Goal: Task Accomplishment & Management: Complete application form

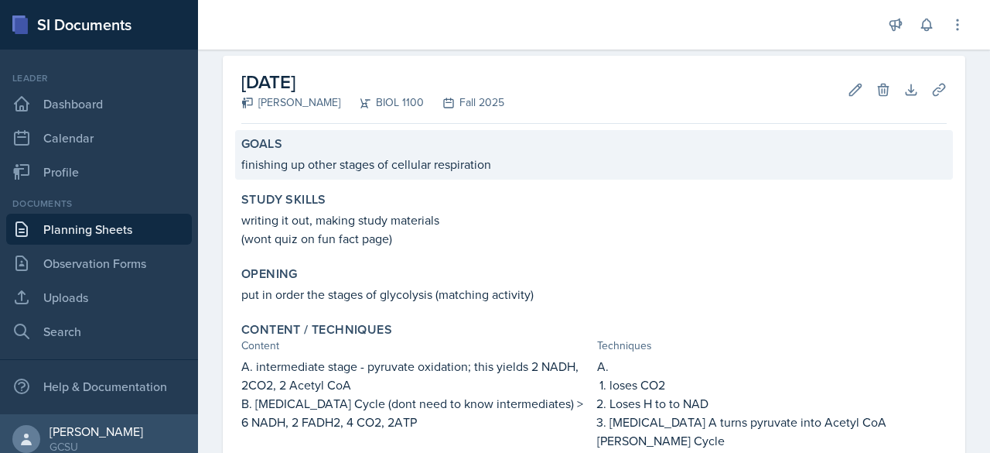
scroll to position [53, 0]
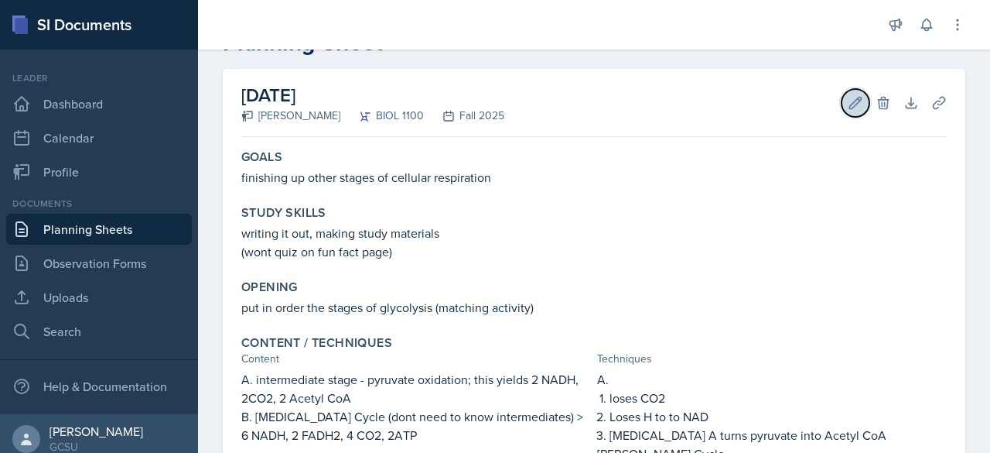
click at [848, 104] on icon at bounding box center [855, 102] width 15 height 15
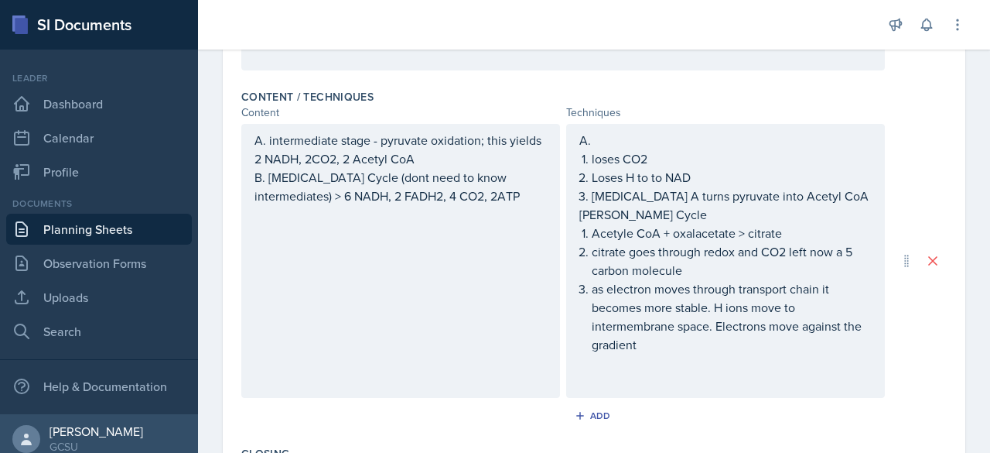
scroll to position [498, 0]
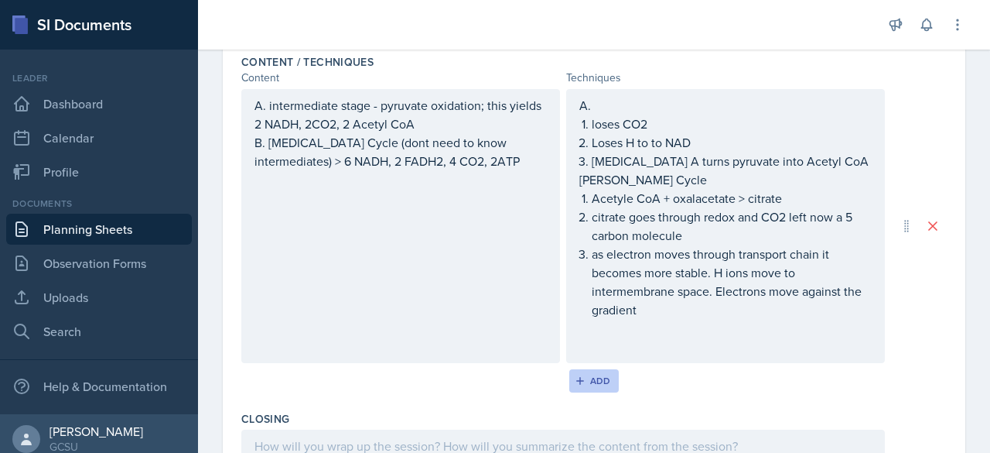
click at [608, 378] on button "Add" at bounding box center [595, 380] width 50 height 23
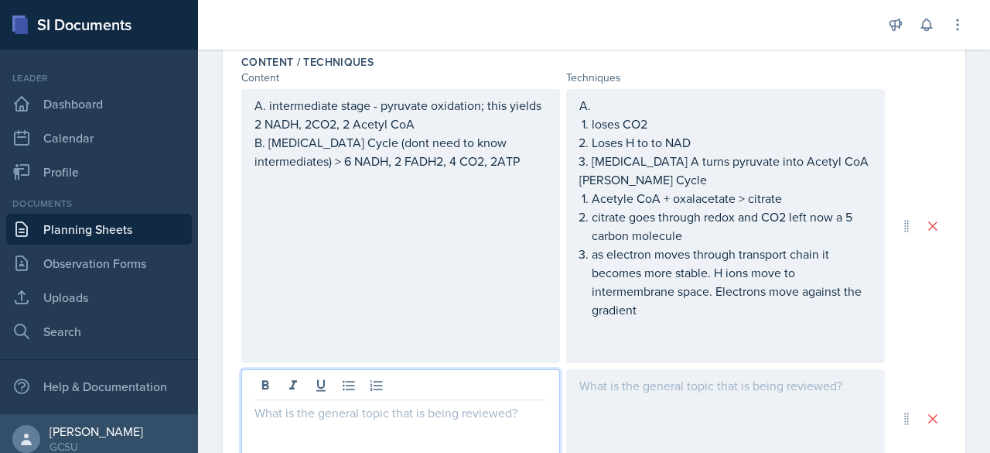
click at [443, 381] on div at bounding box center [400, 418] width 319 height 99
click at [630, 398] on div at bounding box center [725, 418] width 319 height 99
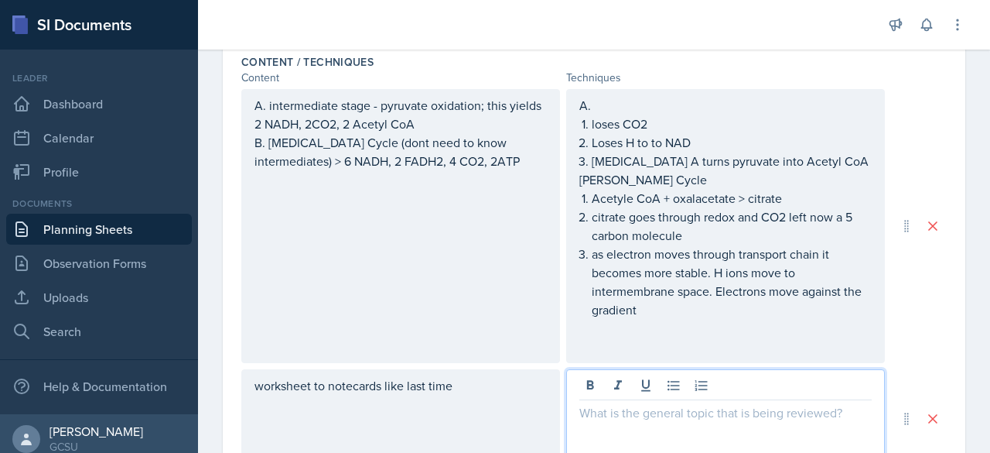
scroll to position [525, 0]
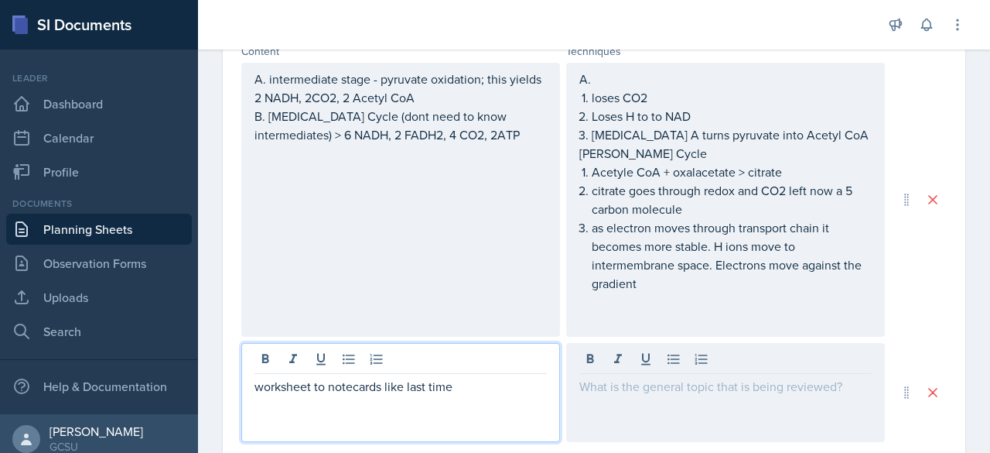
click at [474, 358] on div "worksheet to notecards like last time" at bounding box center [400, 392] width 319 height 99
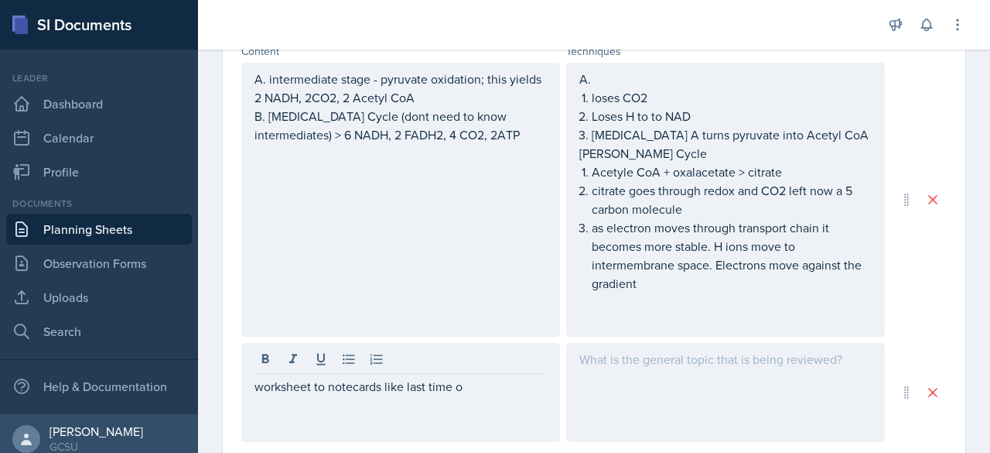
drag, startPoint x: 248, startPoint y: 384, endPoint x: 492, endPoint y: 388, distance: 243.8
click at [492, 388] on div "worksheet to notecards like last time o" at bounding box center [400, 392] width 319 height 99
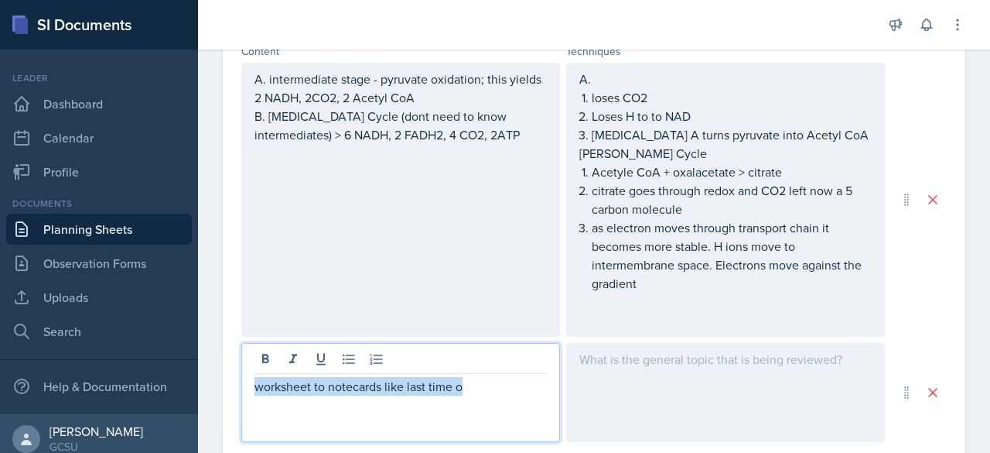
drag, startPoint x: 464, startPoint y: 386, endPoint x: 251, endPoint y: 385, distance: 212.8
click at [251, 385] on div "worksheet to notecards like last time o" at bounding box center [400, 392] width 319 height 99
click at [679, 363] on div at bounding box center [725, 392] width 319 height 99
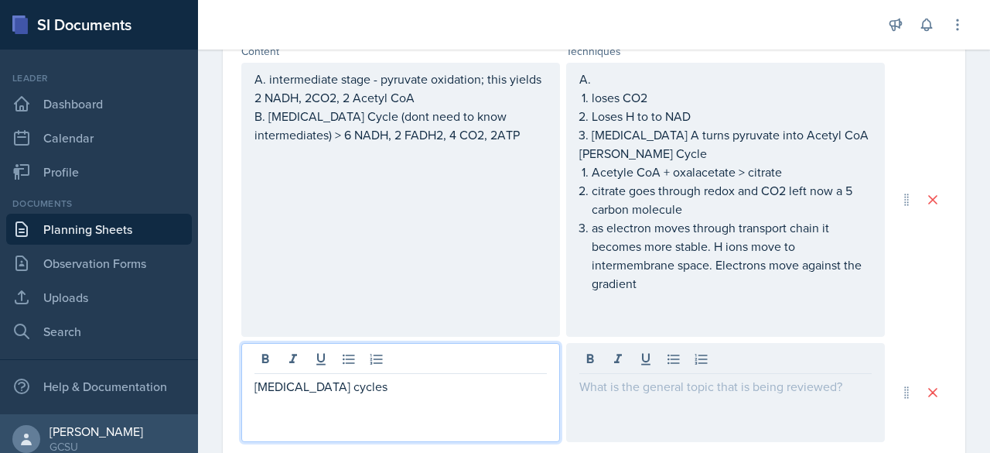
click at [347, 361] on div "[MEDICAL_DATA] cycles" at bounding box center [400, 392] width 319 height 99
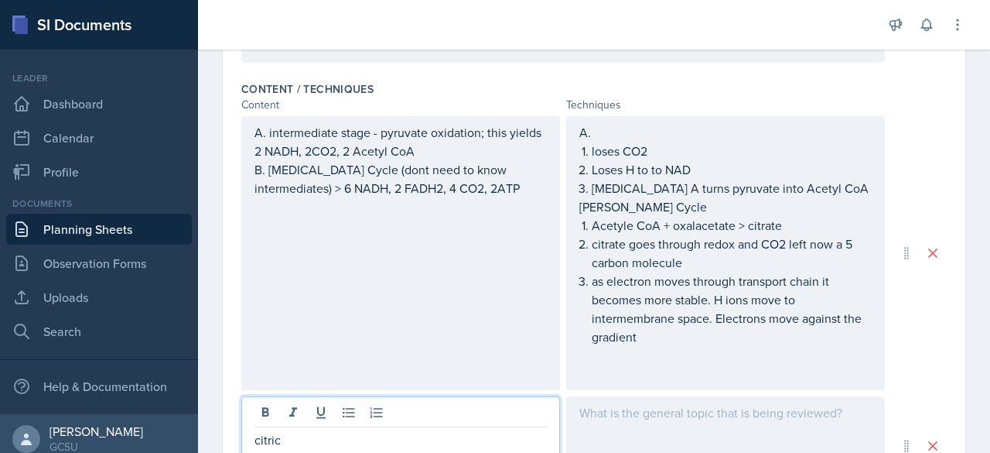
scroll to position [470, 0]
click at [679, 407] on div at bounding box center [725, 446] width 319 height 99
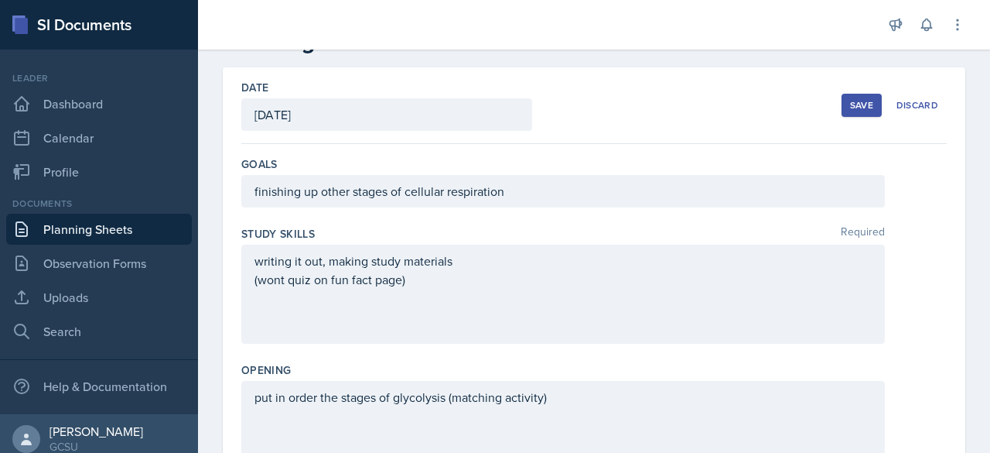
scroll to position [0, 0]
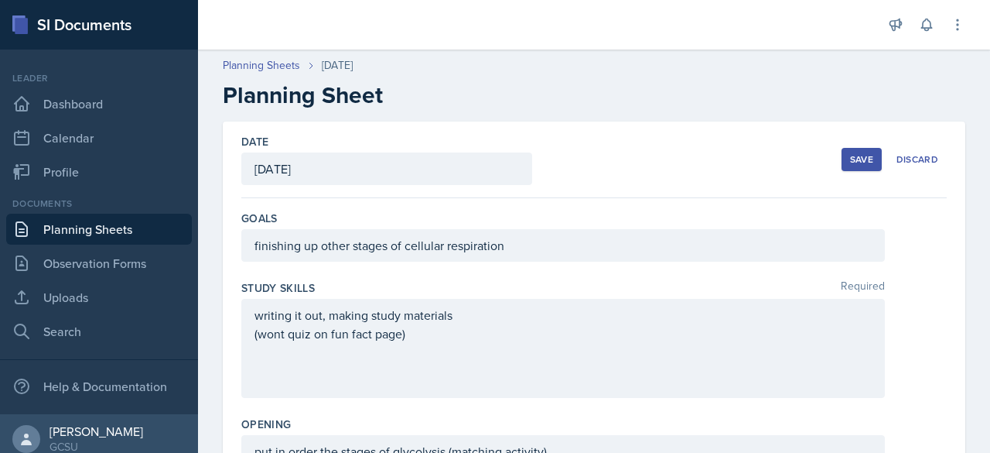
click at [850, 162] on div "Save" at bounding box center [861, 159] width 23 height 12
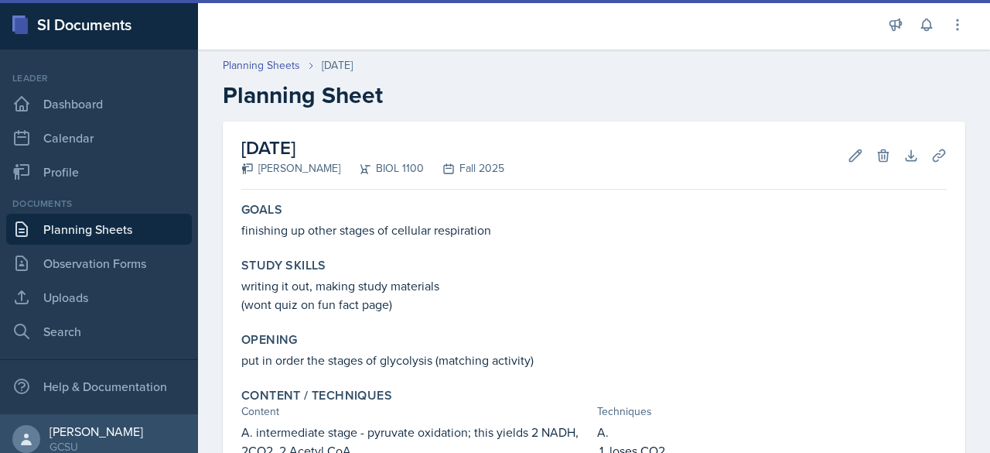
click at [94, 293] on link "Uploads" at bounding box center [99, 297] width 186 height 31
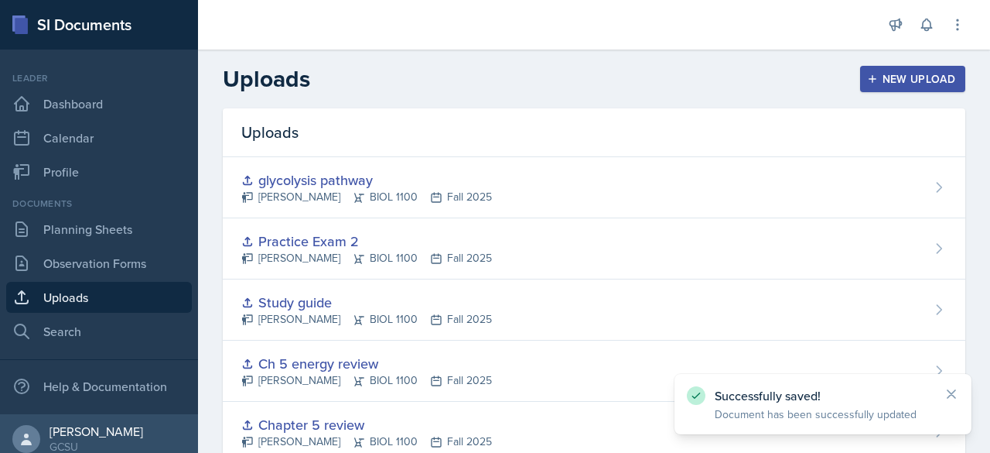
click at [912, 77] on div "New Upload" at bounding box center [914, 79] width 86 height 12
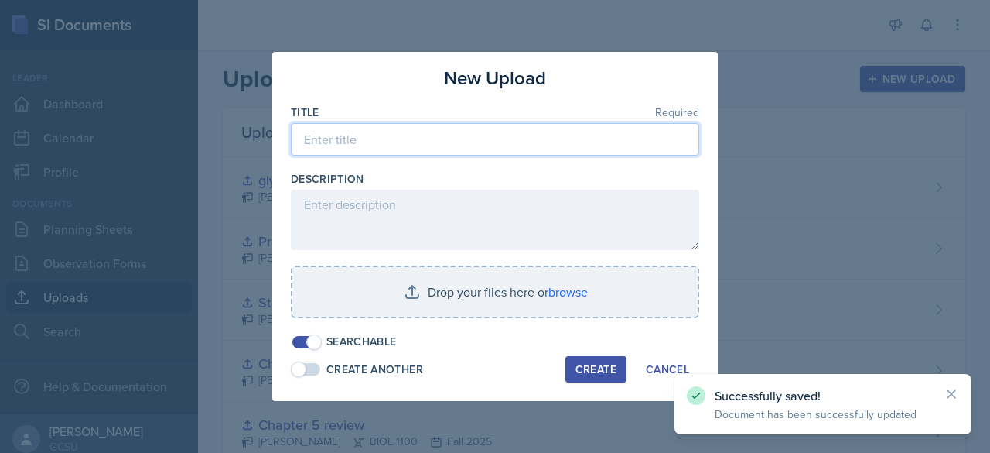
click at [484, 139] on input at bounding box center [495, 139] width 409 height 33
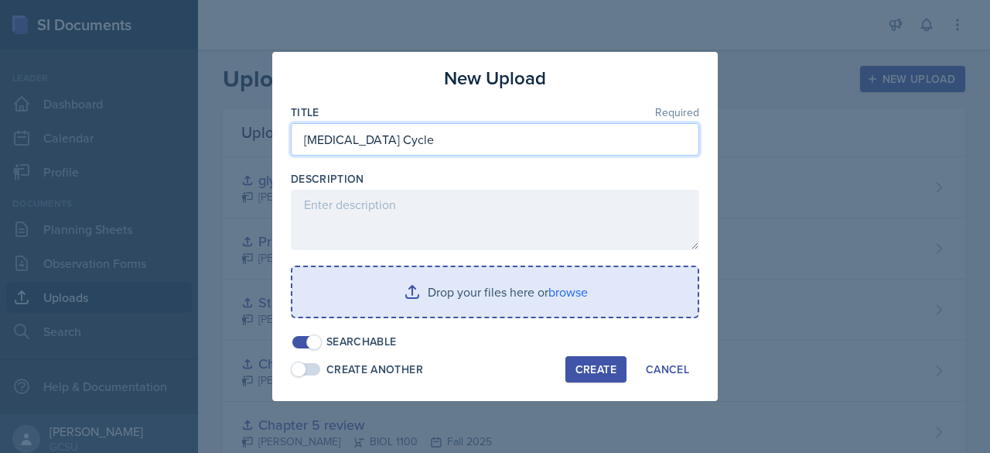
type input "[MEDICAL_DATA] Cycle"
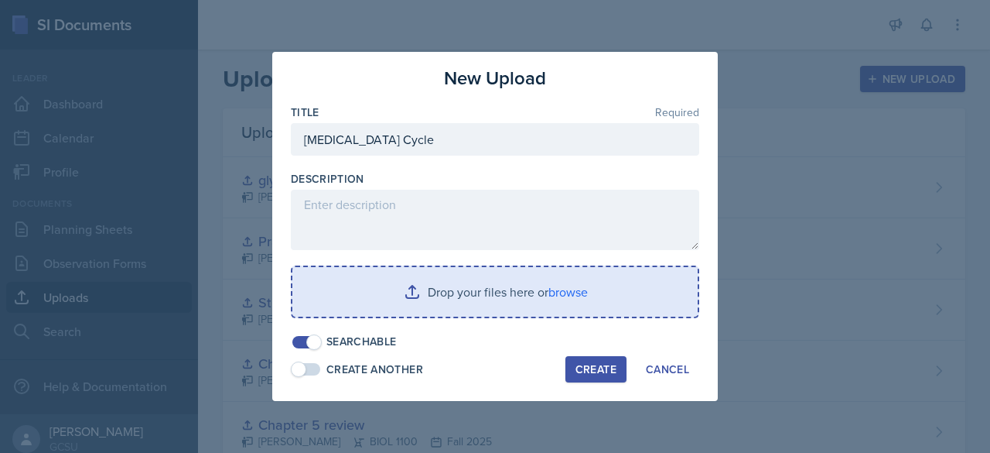
click at [579, 279] on input "file" at bounding box center [495, 292] width 405 height 50
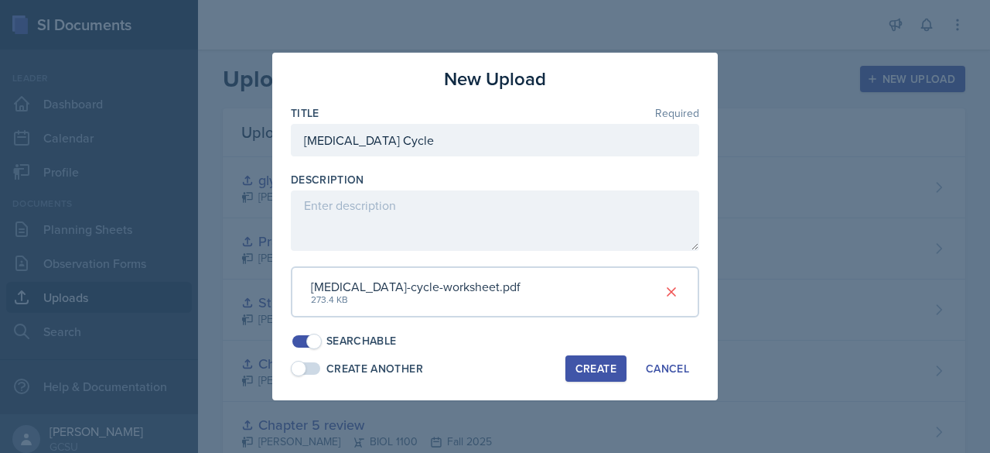
click at [582, 366] on div "Create" at bounding box center [596, 368] width 41 height 12
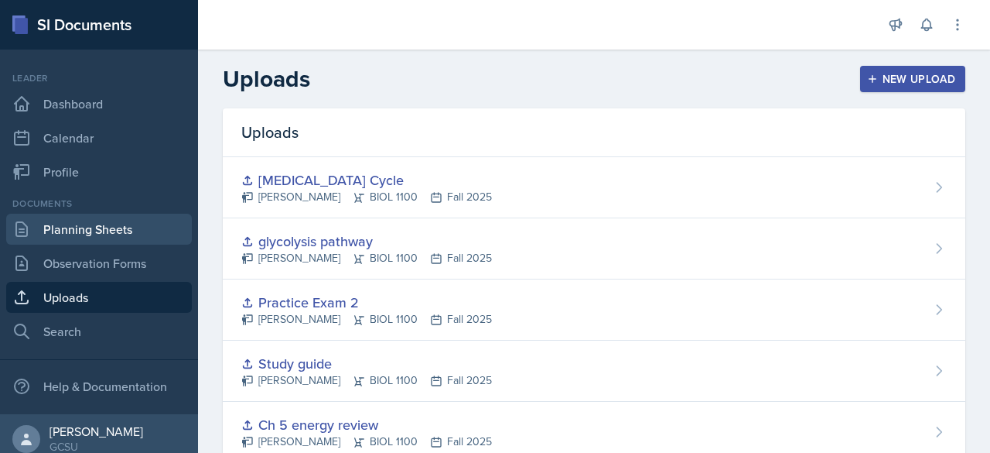
click at [97, 231] on link "Planning Sheets" at bounding box center [99, 229] width 186 height 31
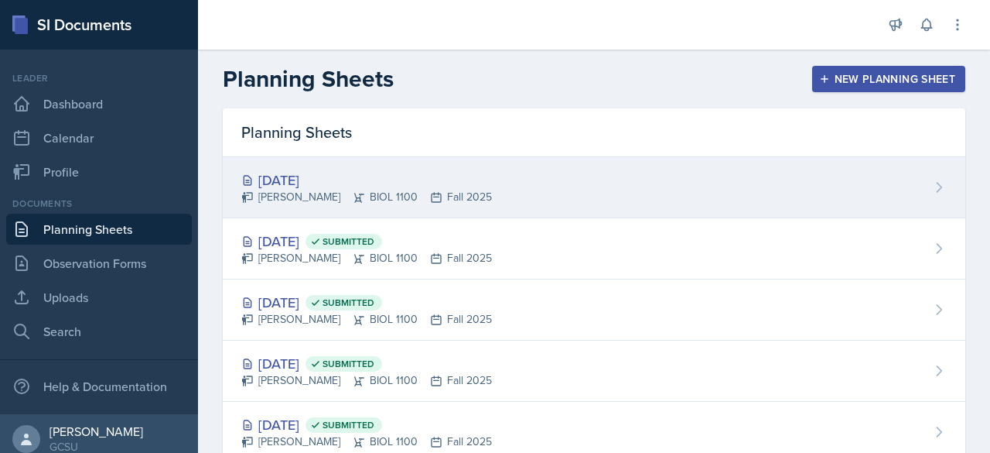
click at [282, 167] on div "[DATE] [PERSON_NAME] BIOL 1100 Fall 2025" at bounding box center [594, 187] width 743 height 61
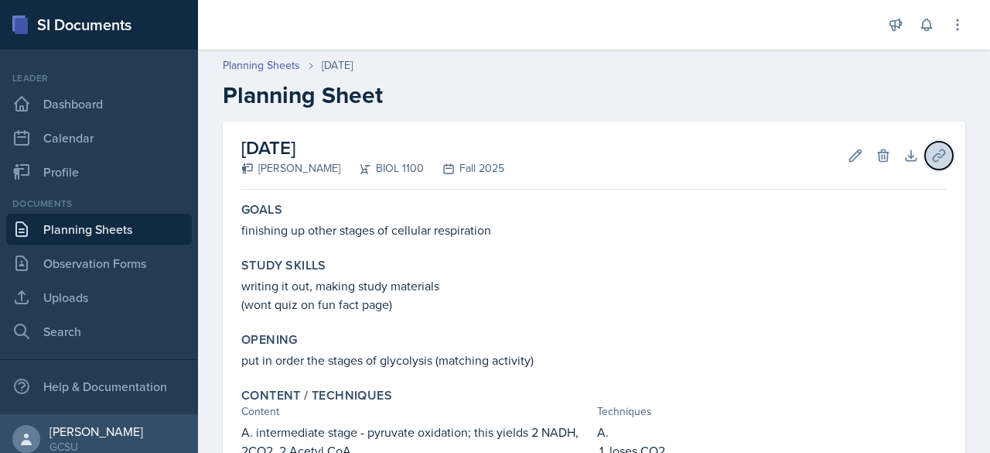
click at [932, 159] on icon at bounding box center [939, 155] width 15 height 15
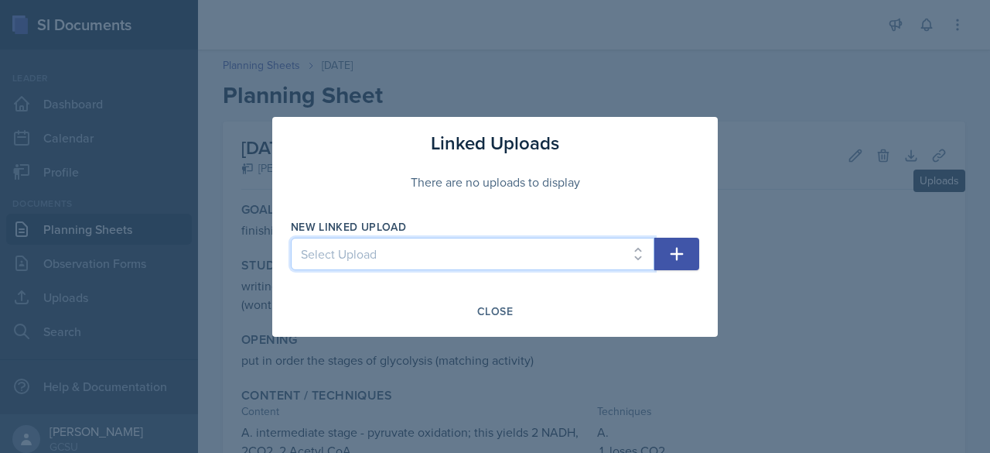
click at [624, 260] on select "Select Upload [MEDICAL_DATA] to organ Chapter 5 review Ch 5 energy review Study…" at bounding box center [473, 254] width 364 height 33
select select "275e976b-35d6-4c86-bb87-01c50b67f2fc"
click at [291, 238] on select "Select Upload [MEDICAL_DATA] to organ Chapter 5 review Ch 5 energy review Study…" at bounding box center [473, 254] width 364 height 33
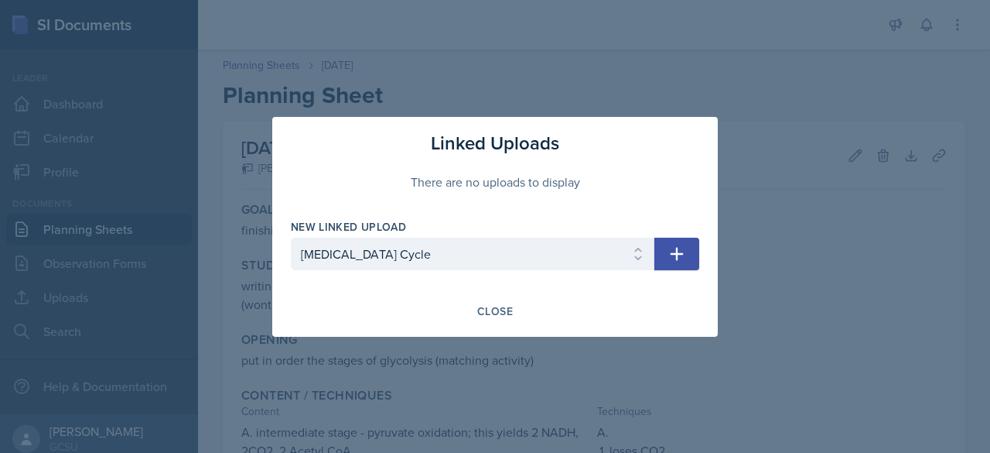
click at [680, 256] on icon "button" at bounding box center [677, 254] width 19 height 19
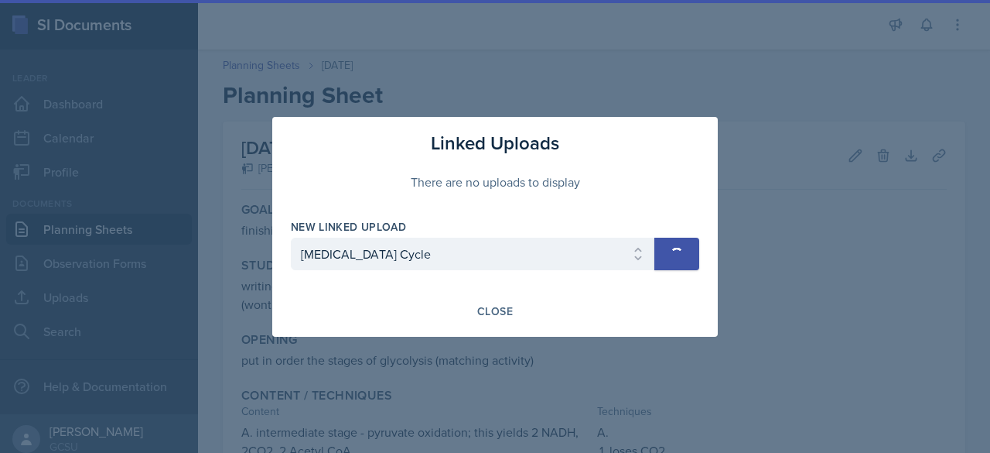
select select
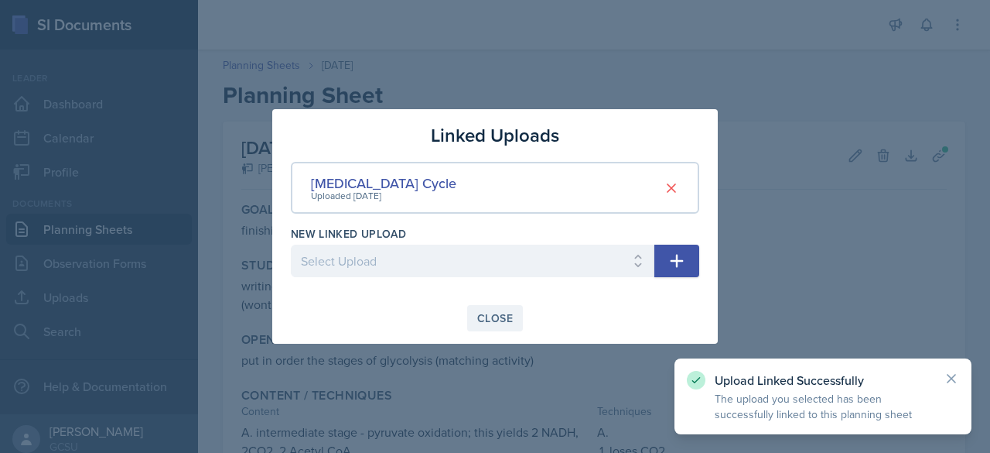
click at [499, 318] on div "Close" at bounding box center [495, 318] width 36 height 12
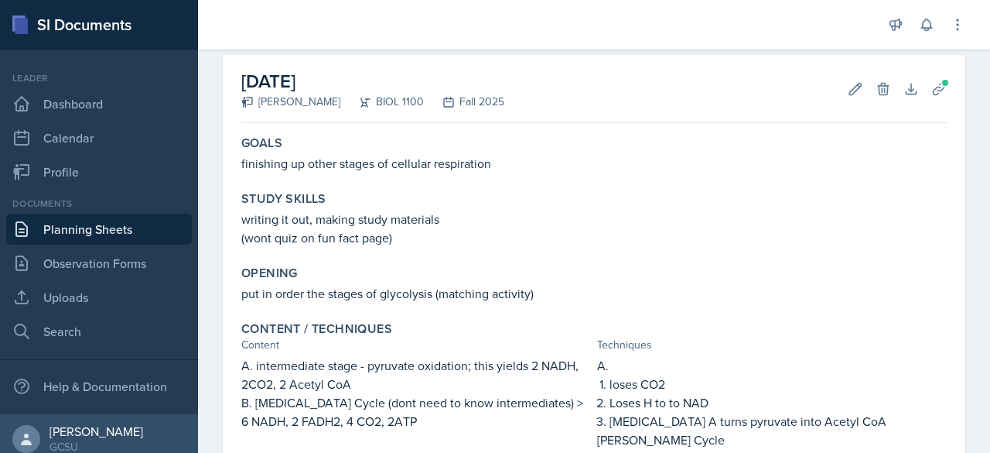
scroll to position [60, 0]
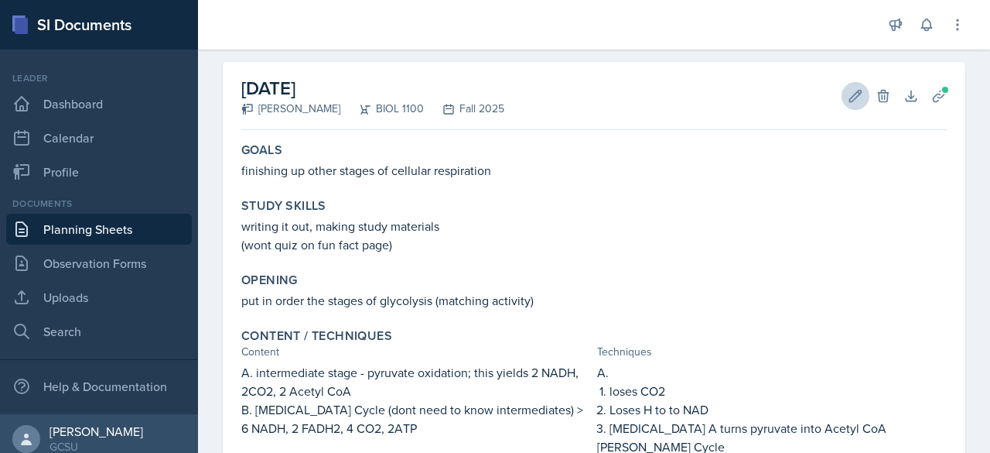
click at [848, 95] on icon at bounding box center [855, 95] width 15 height 15
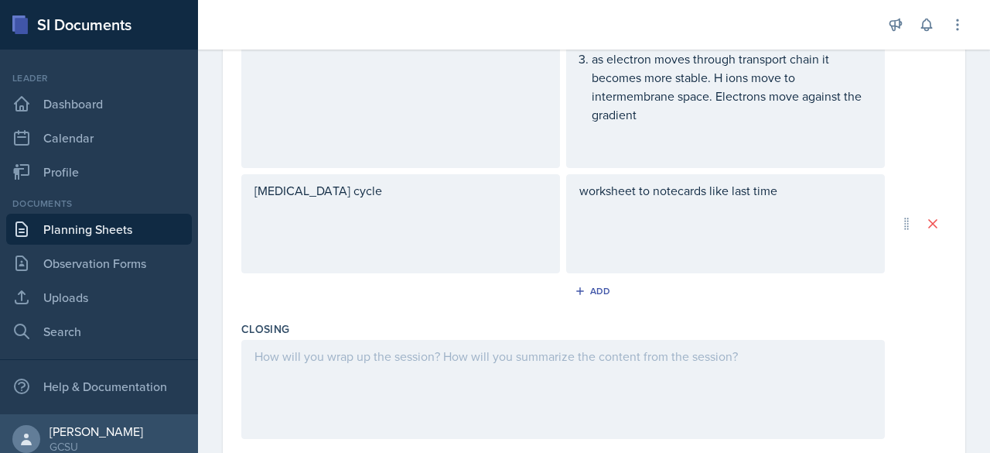
click at [791, 191] on p "worksheet to notecards like last time" at bounding box center [726, 190] width 293 height 19
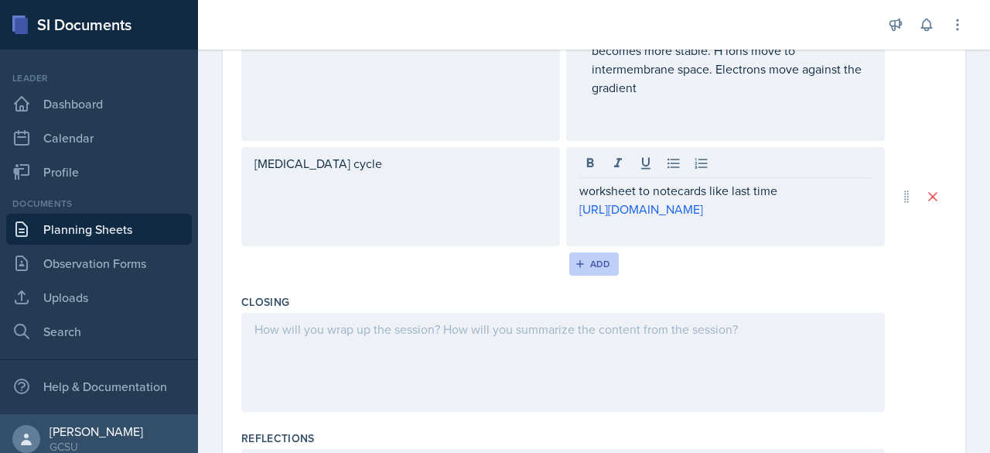
click at [589, 270] on div "Add" at bounding box center [594, 264] width 33 height 12
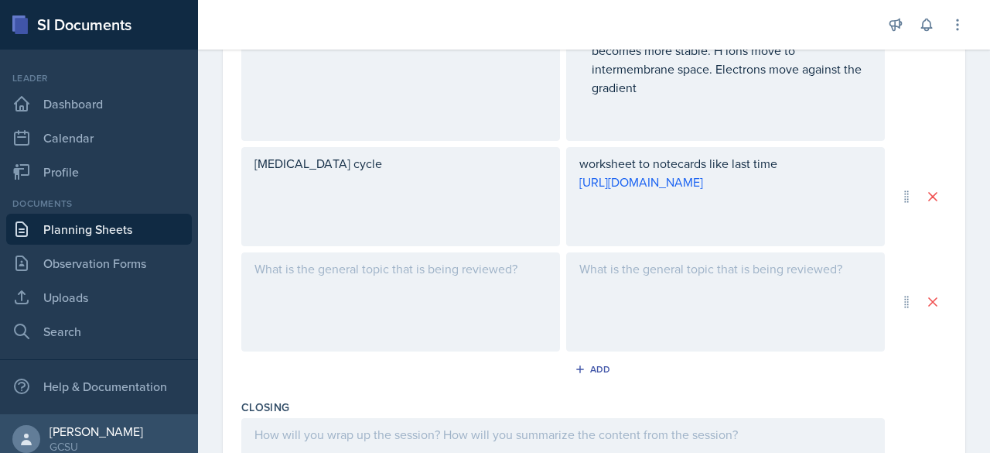
click at [427, 252] on div at bounding box center [400, 301] width 319 height 99
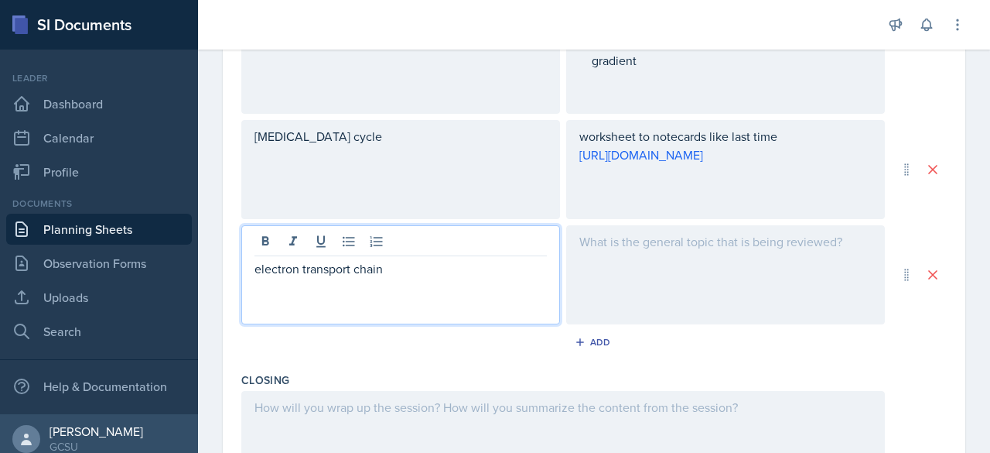
click at [685, 245] on div at bounding box center [725, 274] width 319 height 99
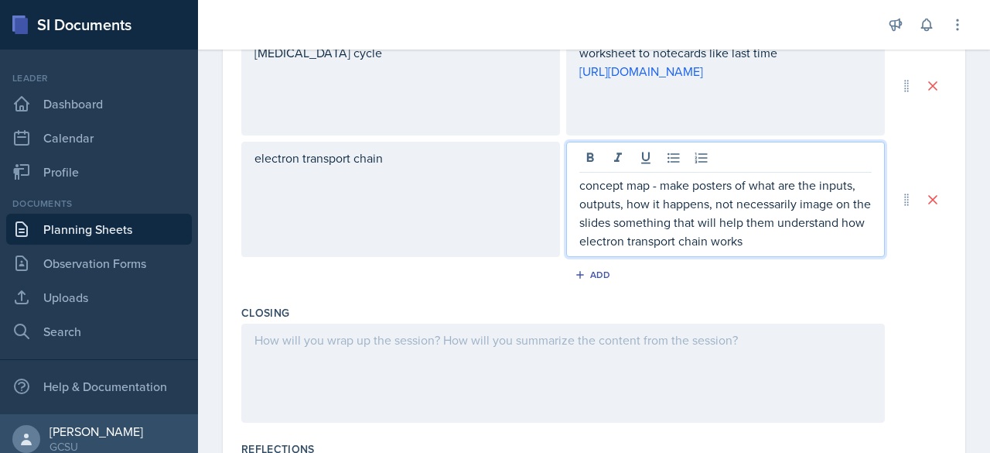
click at [603, 345] on p at bounding box center [564, 339] width 618 height 19
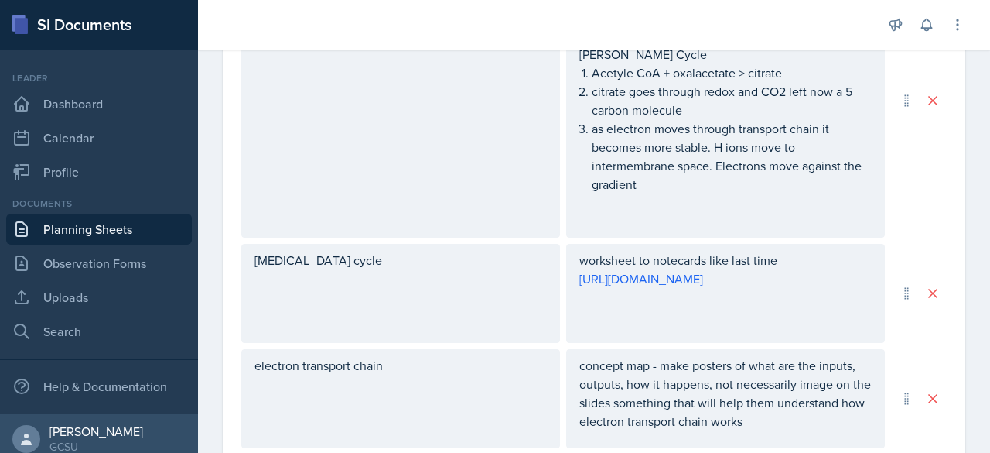
scroll to position [619, 0]
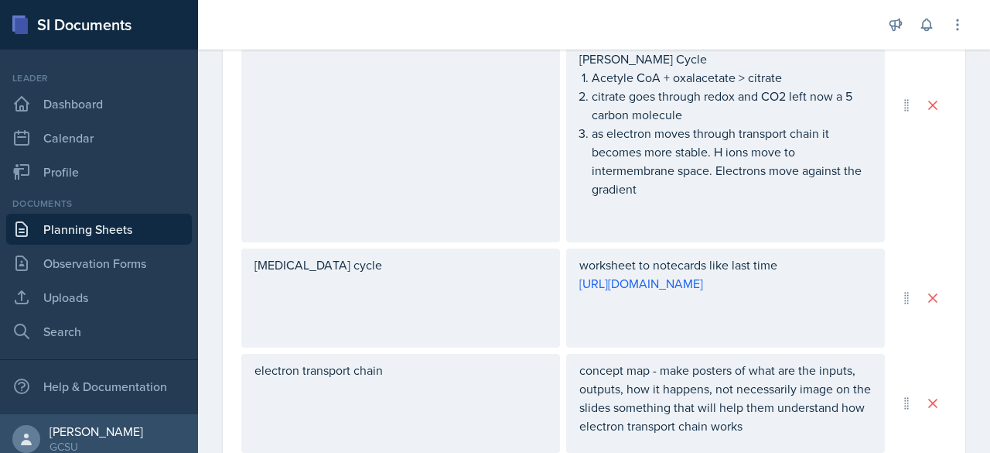
click at [829, 133] on ol "Acetyle CoA + oxalacetate > citrate citrate goes through redox and CO2 left now…" at bounding box center [732, 142] width 280 height 149
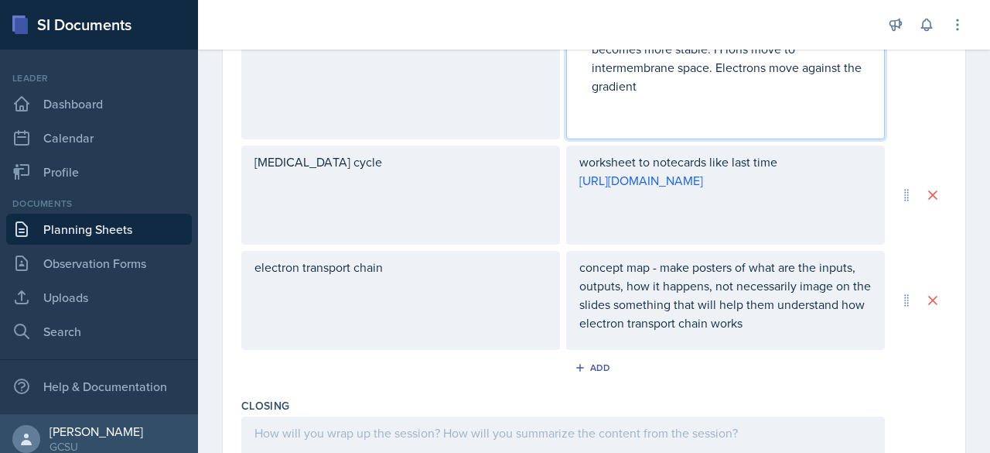
scroll to position [752, 0]
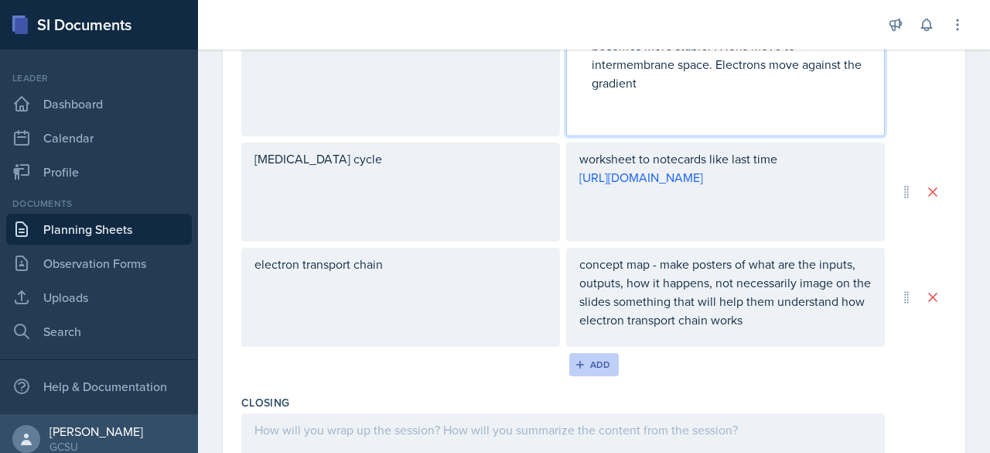
click at [587, 367] on div "Add" at bounding box center [594, 364] width 33 height 12
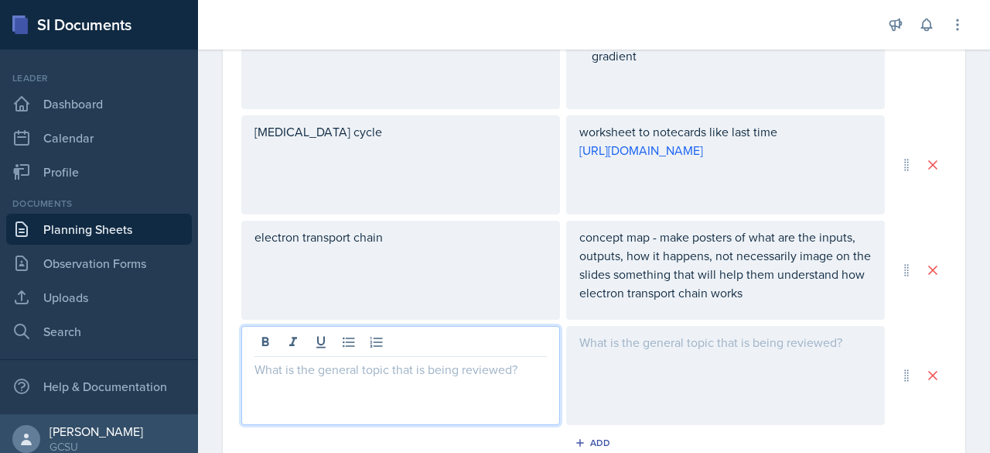
click at [508, 340] on div at bounding box center [400, 375] width 319 height 99
click at [934, 376] on button at bounding box center [933, 375] width 28 height 28
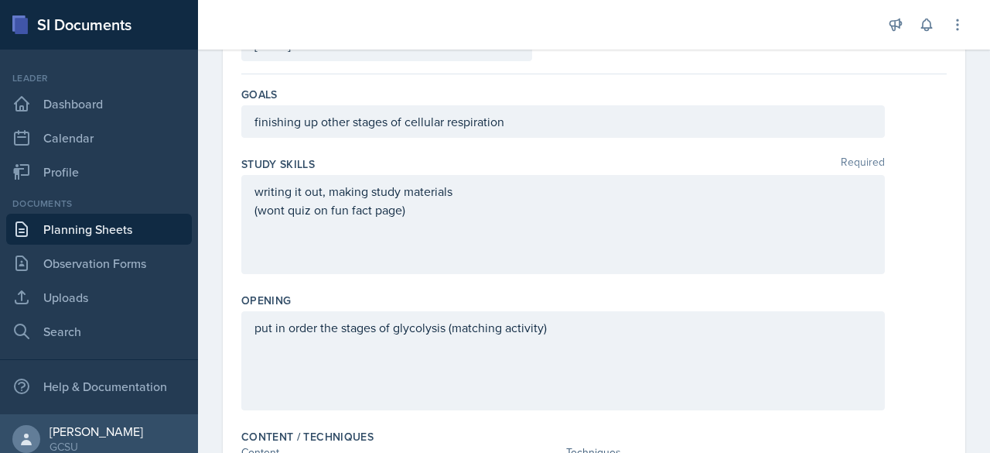
click at [766, 333] on p "put in order the stages of glycolysis (matching activity)" at bounding box center [564, 327] width 618 height 19
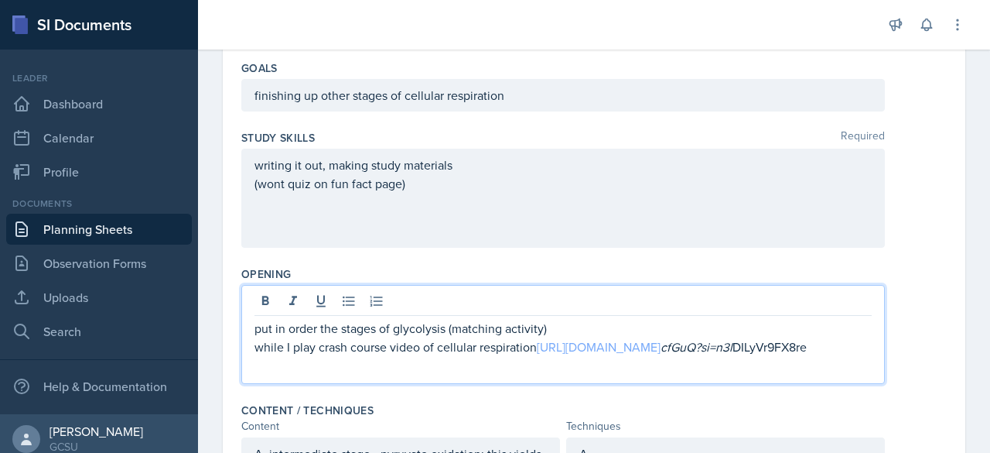
click at [641, 343] on link "[URL][DOMAIN_NAME]" at bounding box center [599, 346] width 124 height 17
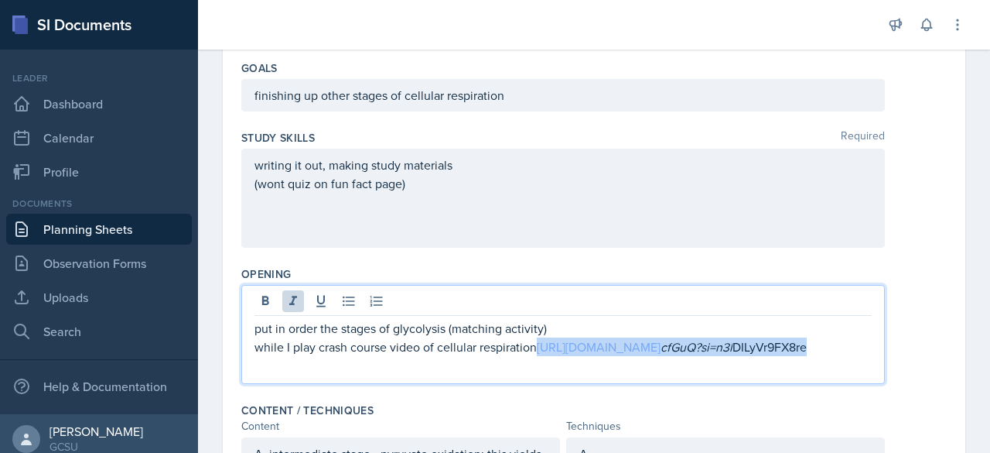
drag, startPoint x: 811, startPoint y: 349, endPoint x: 542, endPoint y: 350, distance: 269.3
click at [542, 350] on p "while I play crash course video of cellular respiration [URL][DOMAIN_NAME] cfGu…" at bounding box center [564, 346] width 618 height 19
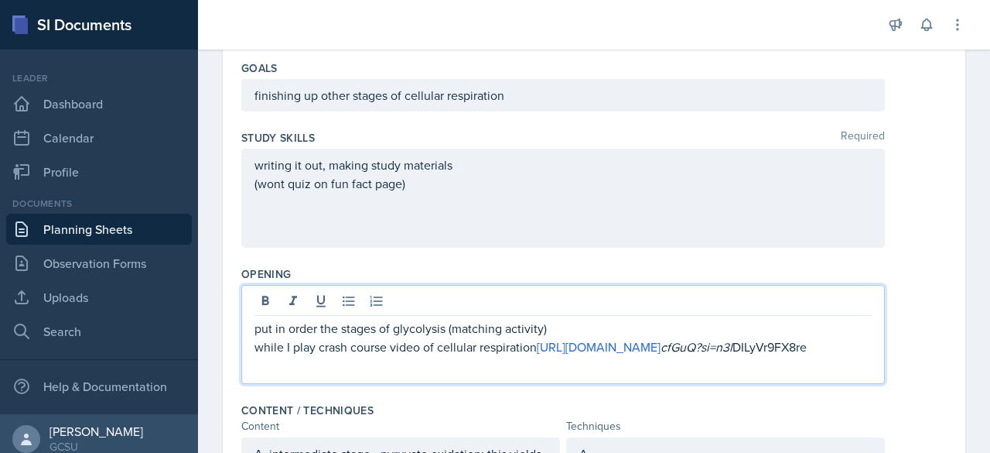
click at [785, 334] on p "put in order the stages of glycolysis (matching activity)" at bounding box center [564, 328] width 618 height 19
click at [776, 344] on p "while I play crash course video of cellular respiration [URL][DOMAIN_NAME] cfGu…" at bounding box center [564, 346] width 618 height 19
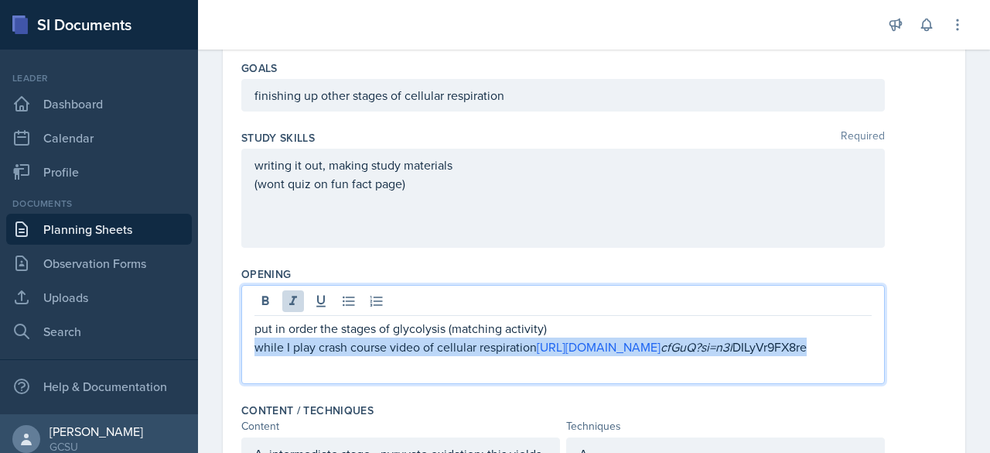
click at [776, 344] on p "while I play crash course video of cellular respiration [URL][DOMAIN_NAME] cfGu…" at bounding box center [564, 346] width 618 height 19
click at [779, 343] on p "while I play crash course video of cellular respiration [URL][DOMAIN_NAME] cfGu…" at bounding box center [564, 346] width 618 height 19
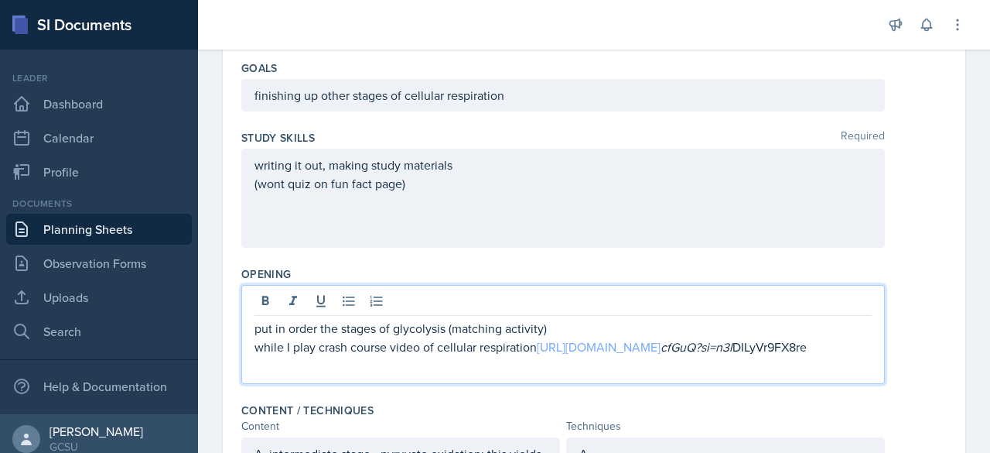
click at [607, 350] on link "[URL][DOMAIN_NAME]" at bounding box center [599, 346] width 124 height 17
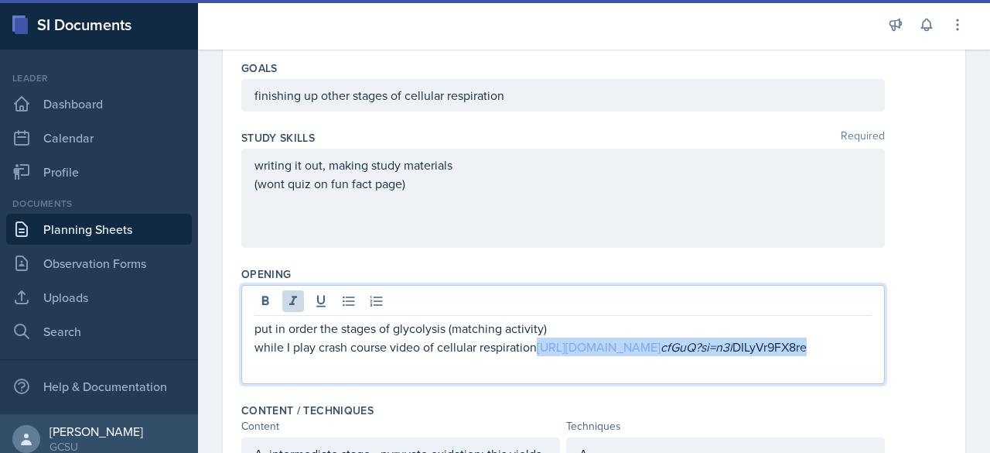
drag, startPoint x: 809, startPoint y: 344, endPoint x: 542, endPoint y: 340, distance: 267.8
click at [542, 340] on p "while I play crash course video of cellular respiration [URL][DOMAIN_NAME] cfGu…" at bounding box center [564, 346] width 618 height 19
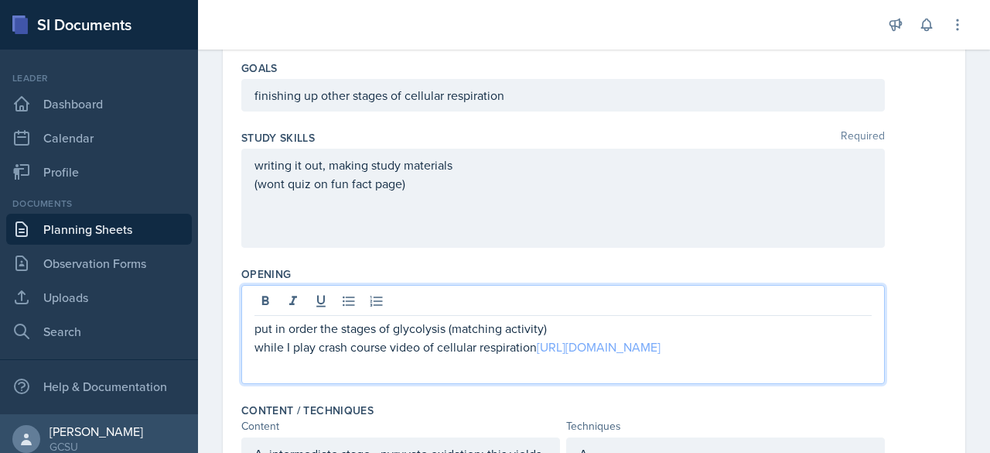
click at [571, 342] on link "[URL][DOMAIN_NAME]" at bounding box center [599, 346] width 124 height 17
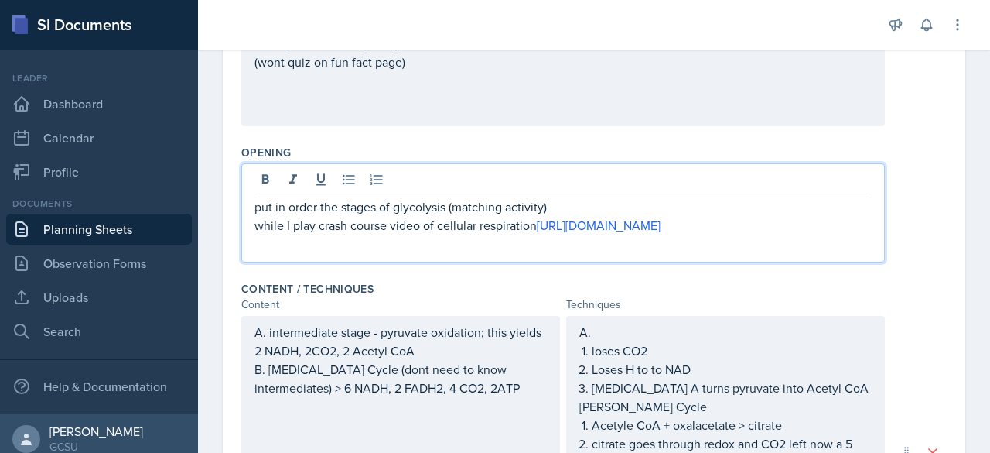
scroll to position [275, 0]
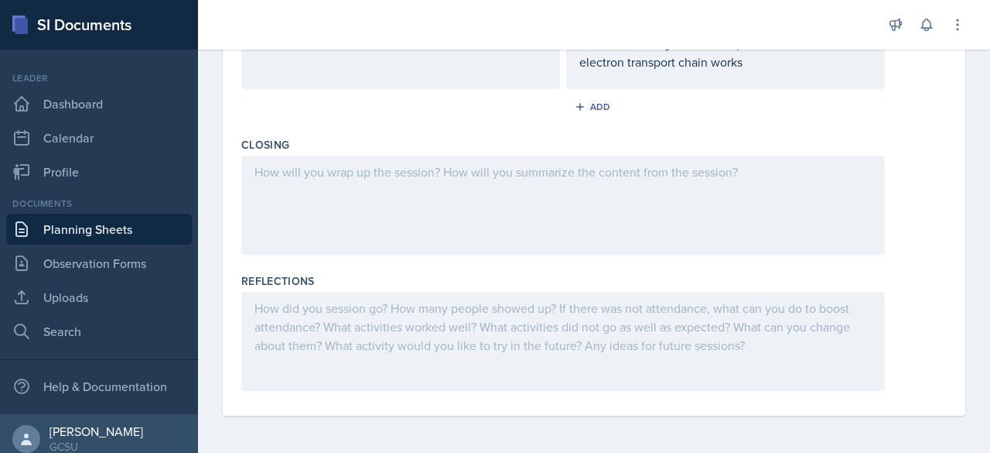
click at [755, 178] on div at bounding box center [563, 205] width 644 height 99
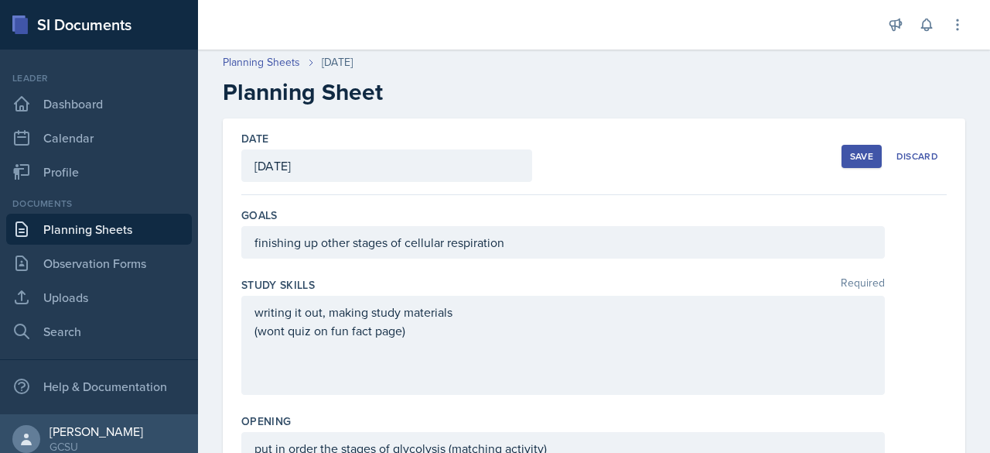
scroll to position [0, 0]
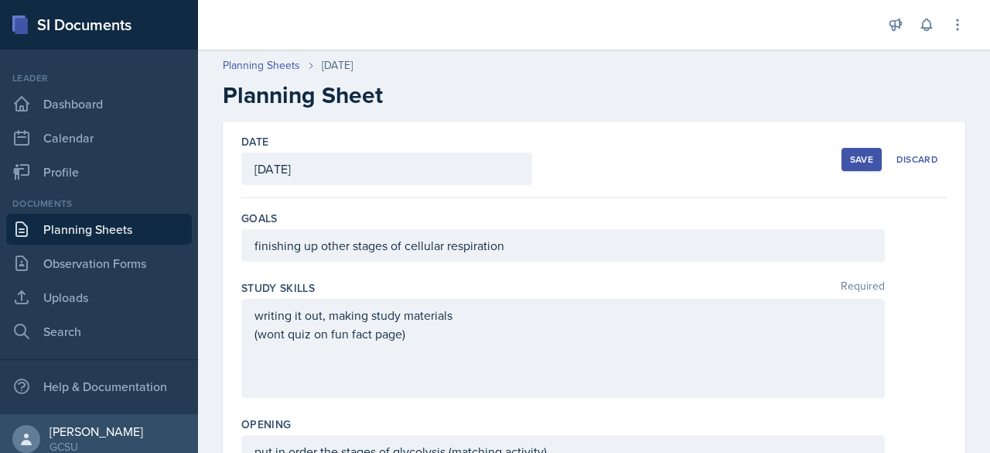
click at [842, 166] on button "Save" at bounding box center [862, 159] width 40 height 23
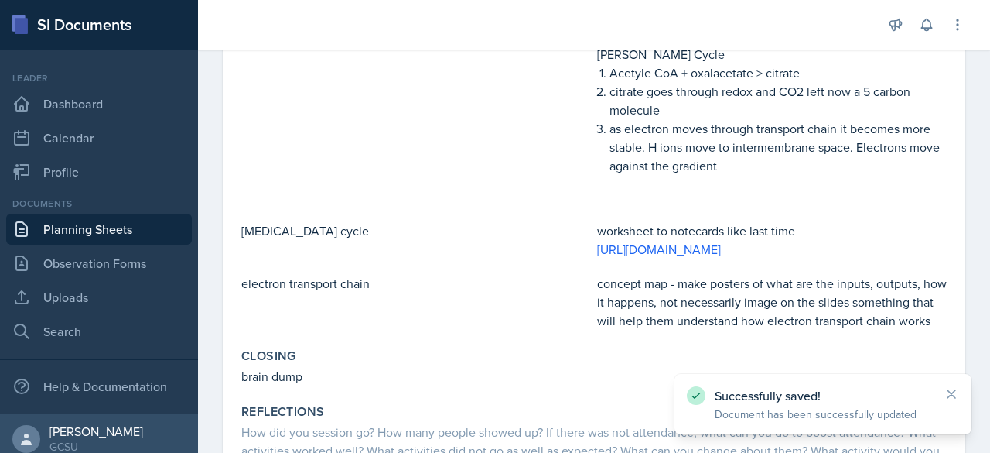
scroll to position [695, 0]
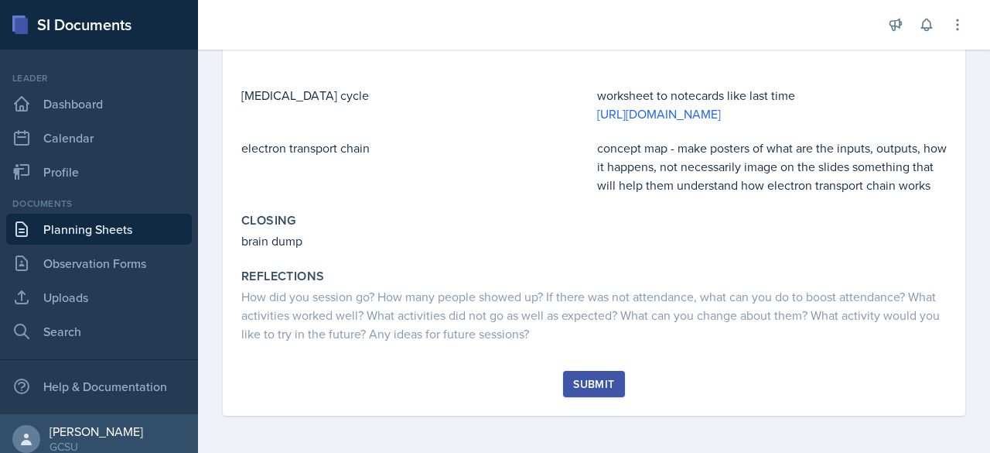
click at [587, 390] on div "Submit" at bounding box center [593, 384] width 41 height 12
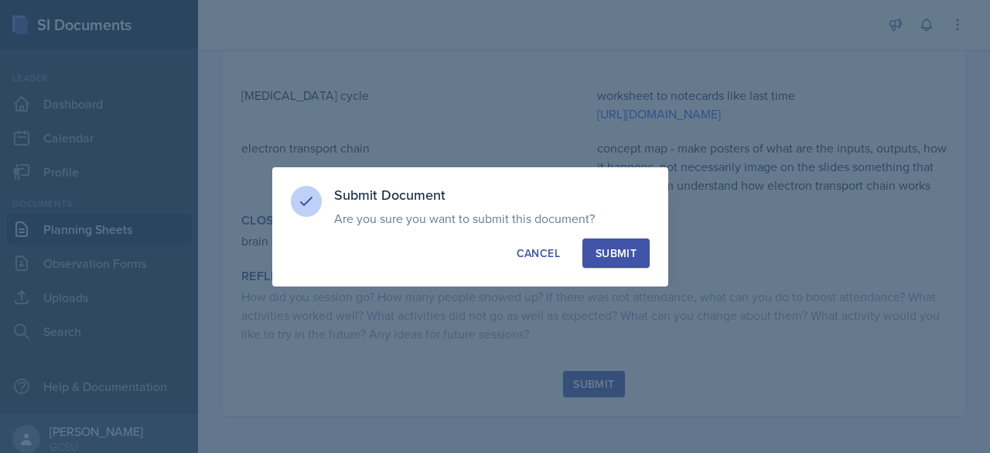
click at [611, 257] on div "Submit" at bounding box center [616, 252] width 41 height 15
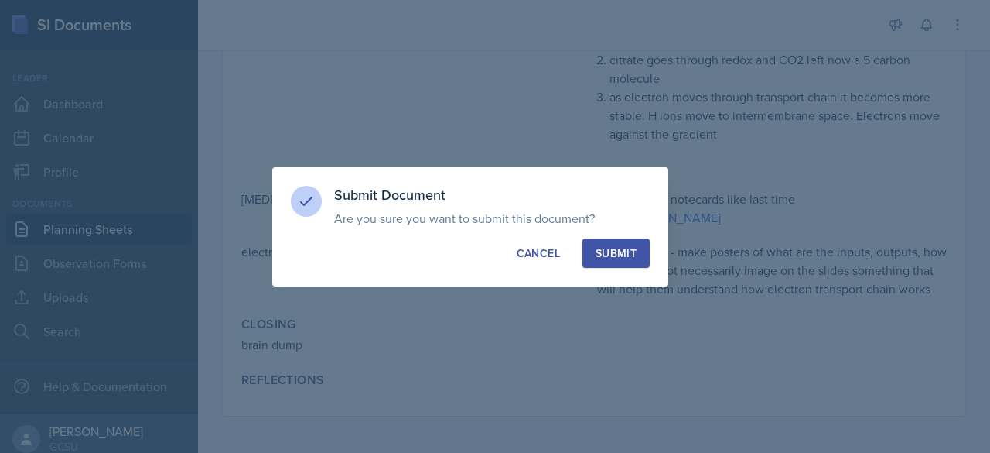
scroll to position [591, 0]
